Goal: Obtain resource: Download file/media

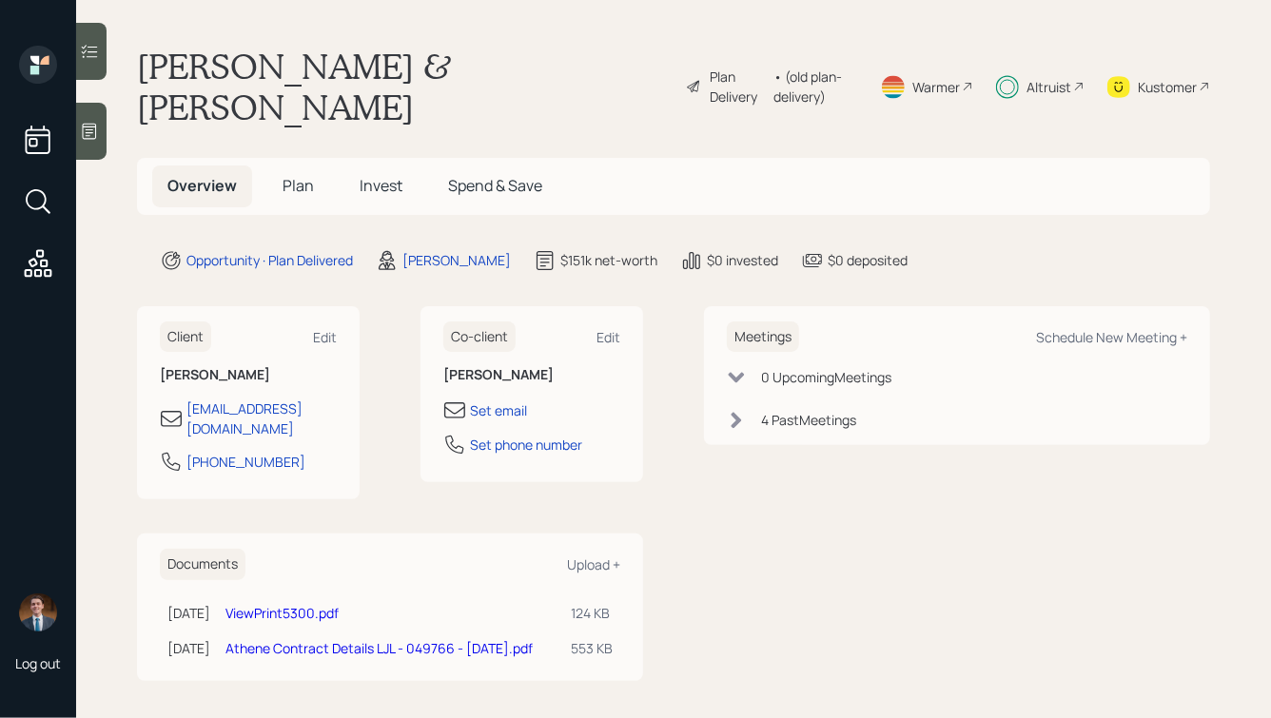
click at [355, 639] on link "Athene Contract Details LJL - 049766 - 2025-08-15.pdf" at bounding box center [378, 648] width 307 height 18
click at [773, 532] on div "Meetings Schedule New Meeting + 0 Upcoming Meeting s 4 Past Meeting s" at bounding box center [957, 493] width 506 height 375
click at [372, 639] on link "Athene Contract Details LJL - 049766 - 2025-08-15.pdf" at bounding box center [378, 648] width 307 height 18
